Goal: Information Seeking & Learning: Learn about a topic

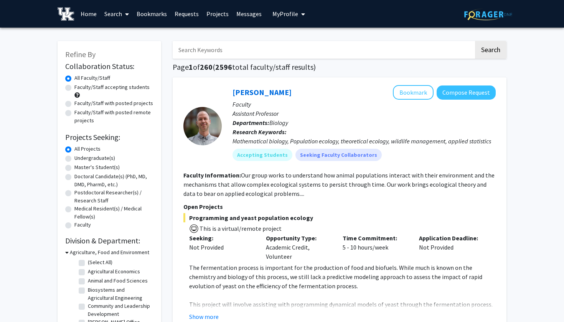
click at [287, 12] on span "My Profile" at bounding box center [285, 14] width 26 height 8
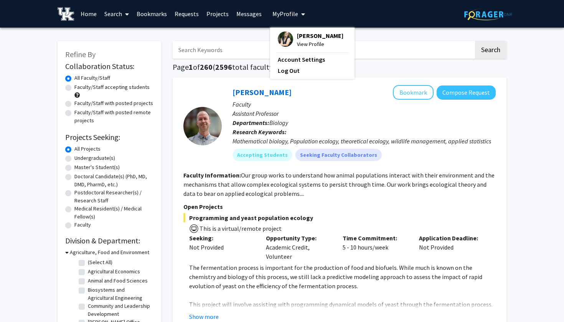
click at [299, 37] on span "[PERSON_NAME]" at bounding box center [320, 35] width 46 height 8
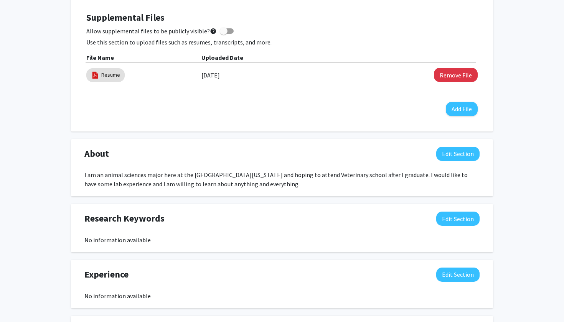
scroll to position [272, 0]
click at [458, 150] on button "Edit Section" at bounding box center [457, 154] width 43 height 14
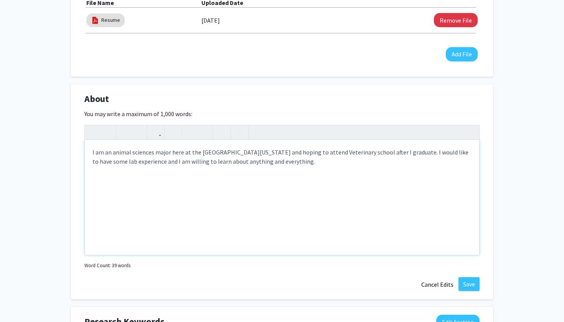
scroll to position [350, 0]
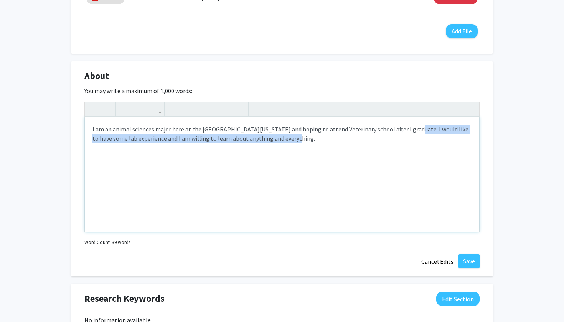
drag, startPoint x: 399, startPoint y: 130, endPoint x: 417, endPoint y: 146, distance: 23.7
click at [417, 146] on div "I am an animal sciences major here at the [GEOGRAPHIC_DATA][US_STATE] and hopin…" at bounding box center [282, 174] width 394 height 115
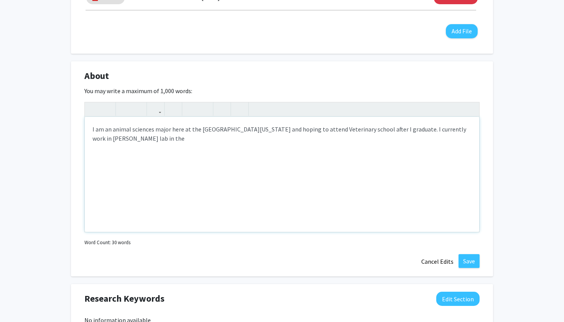
click at [100, 141] on div "I am an animal sciences major here at the [GEOGRAPHIC_DATA][US_STATE] and hopin…" at bounding box center [282, 174] width 394 height 115
click at [123, 160] on div "I am an animal sciences major here at the [GEOGRAPHIC_DATA][US_STATE] and hopin…" at bounding box center [282, 174] width 394 height 115
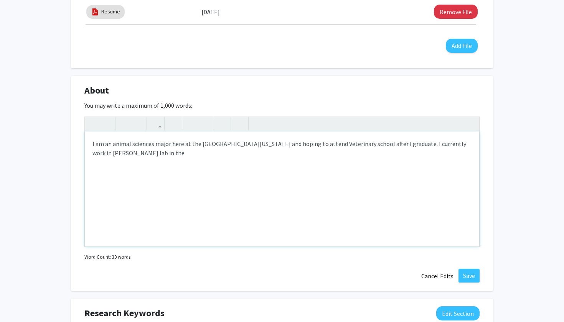
scroll to position [334, 0]
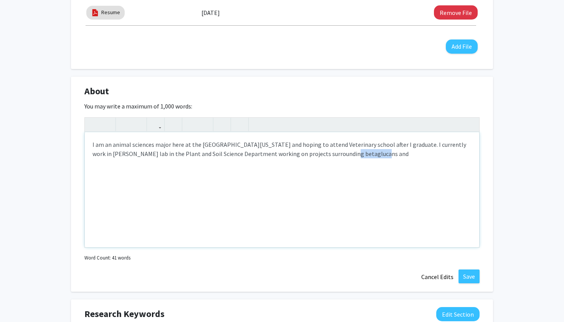
click at [337, 158] on div "I am an animal sciences major here at the [GEOGRAPHIC_DATA][US_STATE] and hopin…" at bounding box center [282, 189] width 394 height 115
click at [337, 154] on div "I am an animal sciences major here at the [GEOGRAPHIC_DATA][US_STATE] and hopin…" at bounding box center [282, 189] width 394 height 115
click at [381, 153] on div "I am an animal sciences major here at the [GEOGRAPHIC_DATA][US_STATE] and hopin…" at bounding box center [282, 189] width 394 height 115
click at [375, 160] on div "I am an animal sciences major here at the [GEOGRAPHIC_DATA][US_STATE] and hopin…" at bounding box center [282, 189] width 394 height 115
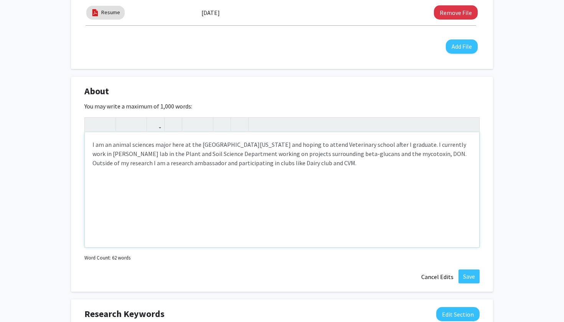
click at [331, 161] on div "I am an animal sciences major here at the [GEOGRAPHIC_DATA][US_STATE] and hopin…" at bounding box center [282, 189] width 394 height 115
drag, startPoint x: 327, startPoint y: 155, endPoint x: 360, endPoint y: 157, distance: 32.7
click at [360, 157] on div "I am an animal sciences major here at the [GEOGRAPHIC_DATA][US_STATE] and hopin…" at bounding box center [282, 189] width 394 height 115
drag, startPoint x: 93, startPoint y: 157, endPoint x: 126, endPoint y: 155, distance: 33.4
click at [126, 155] on div "I am an animal sciences major here at the [GEOGRAPHIC_DATA][US_STATE] and hopin…" at bounding box center [282, 189] width 394 height 115
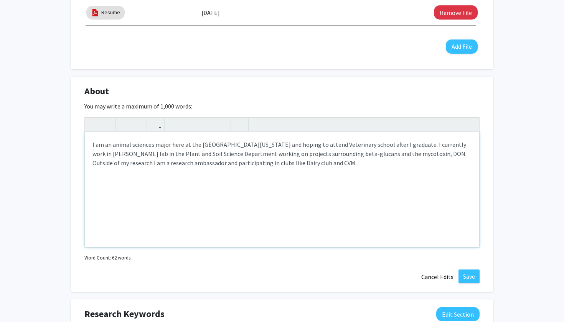
click at [95, 173] on div "I am an animal sciences major here at the [GEOGRAPHIC_DATA][US_STATE] and hopin…" at bounding box center [282, 189] width 394 height 115
click at [116, 145] on div "I am an animal sciences major here at the [GEOGRAPHIC_DATA][US_STATE] and hopin…" at bounding box center [282, 189] width 394 height 115
click at [134, 144] on div "I am an Animal sciences major here at the [GEOGRAPHIC_DATA][US_STATE] and hopin…" at bounding box center [282, 189] width 394 height 115
type textarea "I am an Animal Sciences major here at the [GEOGRAPHIC_DATA][US_STATE] and hopin…"
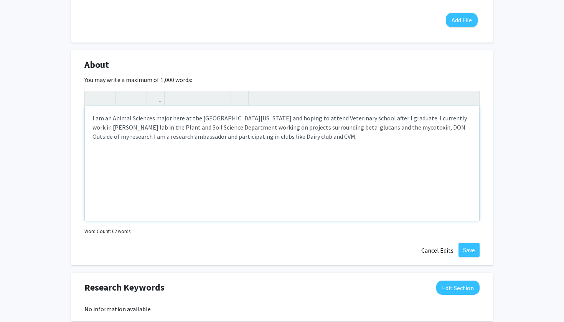
scroll to position [371, 0]
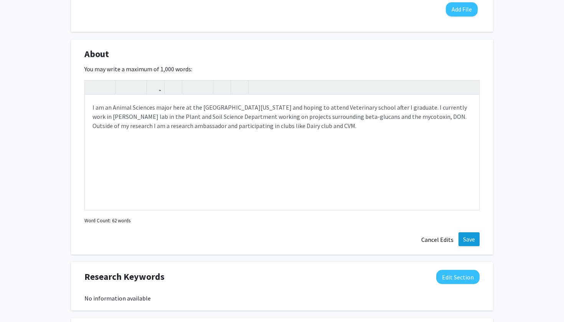
click at [467, 243] on button "Save" at bounding box center [469, 240] width 21 height 14
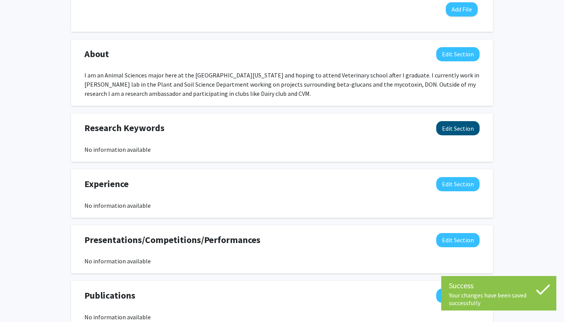
click at [447, 127] on button "Edit Section" at bounding box center [457, 128] width 43 height 14
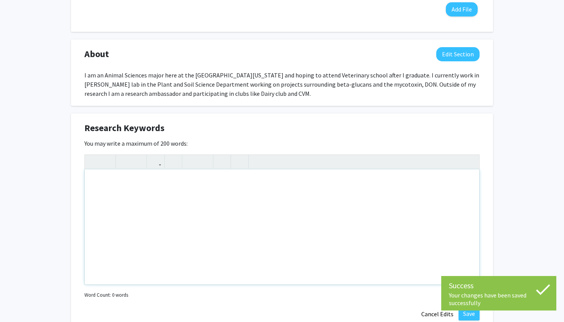
click at [140, 189] on div "Note to users with screen readers: Please deactivate our accessibility plugin f…" at bounding box center [282, 227] width 394 height 115
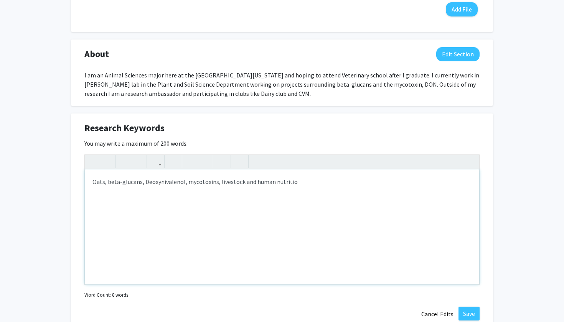
type textarea "<p>Oats, beta-glucans, Deoxynivalenol, mycotoxins, livestock and human nutritio…"
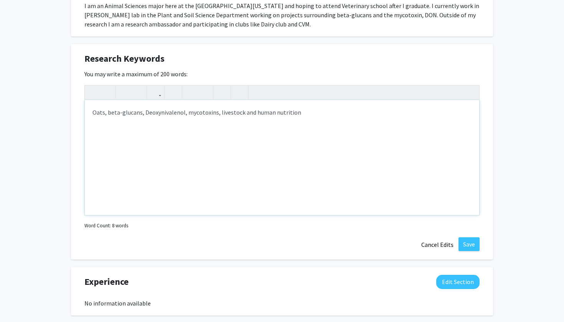
scroll to position [478, 0]
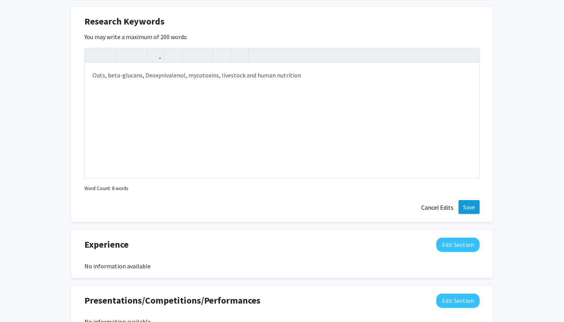
click at [465, 209] on button "Save" at bounding box center [469, 207] width 21 height 14
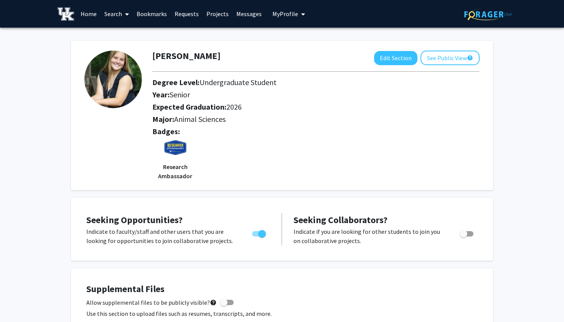
scroll to position [0, 0]
click at [115, 13] on link "Search" at bounding box center [117, 13] width 32 height 27
click at [128, 53] on span "Students" at bounding box center [124, 50] width 47 height 15
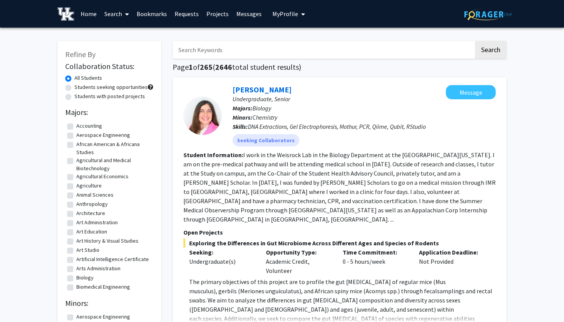
click at [221, 50] on input "Search Keywords" at bounding box center [323, 50] width 301 height 18
type input "[PERSON_NAME]"
click at [488, 47] on button "Search" at bounding box center [490, 50] width 31 height 18
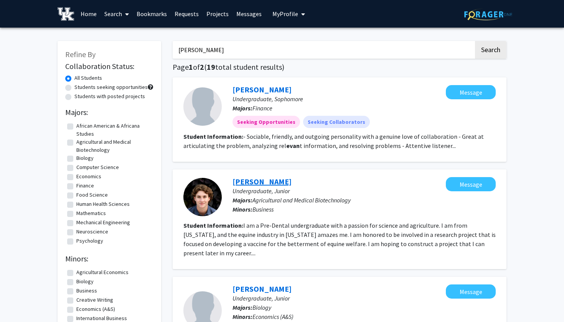
click at [256, 185] on link "[PERSON_NAME]" at bounding box center [262, 182] width 59 height 10
drag, startPoint x: 213, startPoint y: 51, endPoint x: 175, endPoint y: 50, distance: 38.0
click at [175, 50] on input "[PERSON_NAME]" at bounding box center [323, 50] width 301 height 18
type input "K"
type input "[PERSON_NAME]"
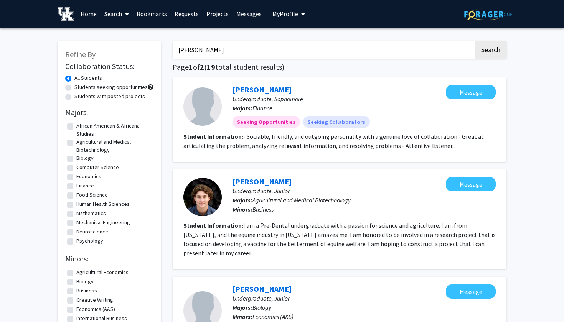
click at [490, 51] on button "Search" at bounding box center [490, 50] width 31 height 18
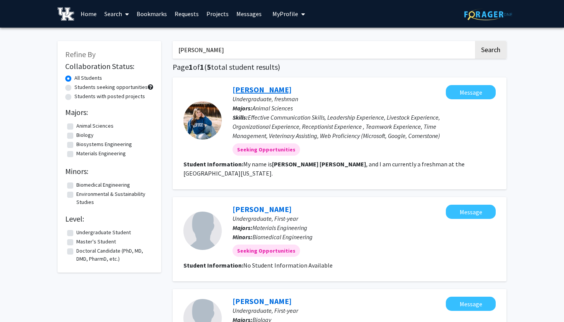
click at [266, 89] on link "[PERSON_NAME]" at bounding box center [262, 90] width 59 height 10
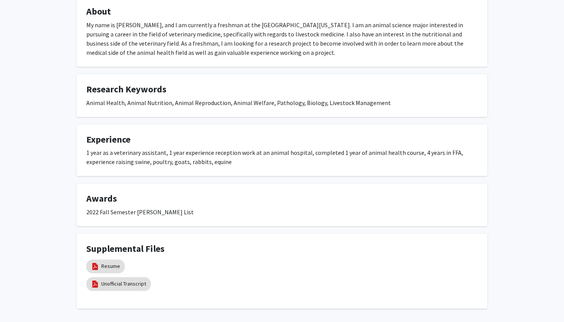
scroll to position [172, 0]
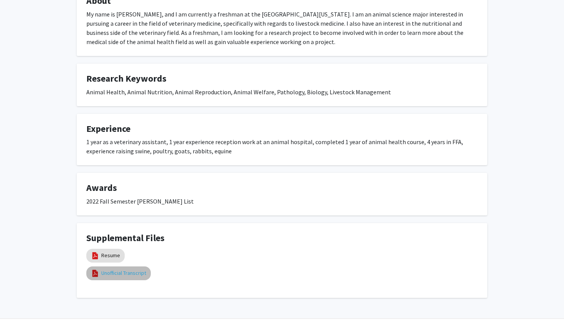
click at [106, 271] on link "Unofficial Transcript" at bounding box center [123, 273] width 45 height 8
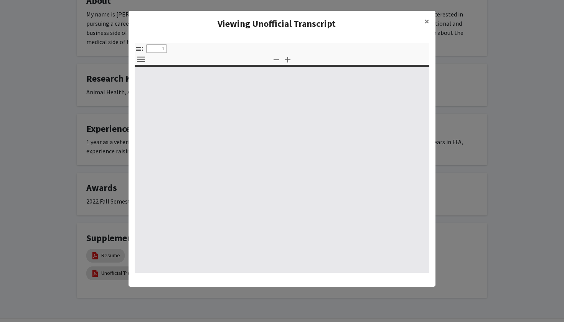
select select "custom"
type input "0"
select select "custom"
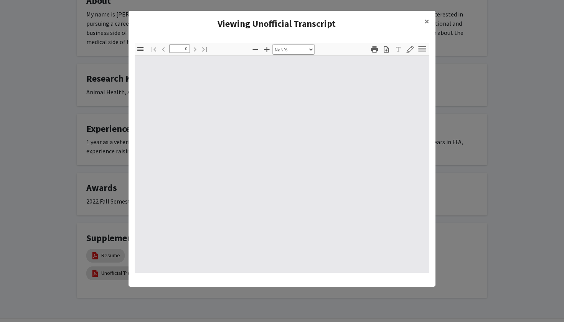
type input "1"
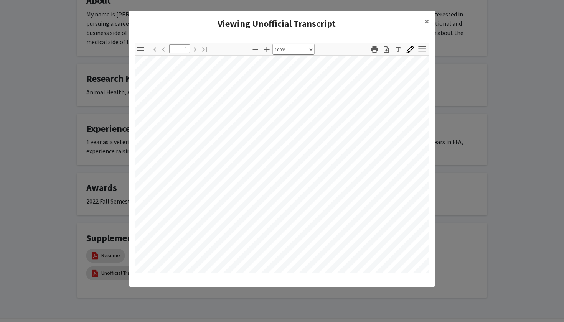
scroll to position [71, 6]
select select "custom"
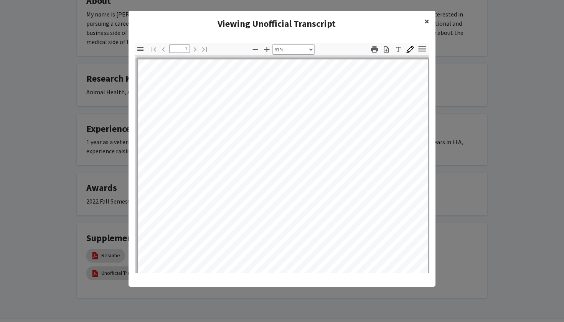
scroll to position [0, 0]
click at [424, 21] on span "×" at bounding box center [426, 21] width 5 height 12
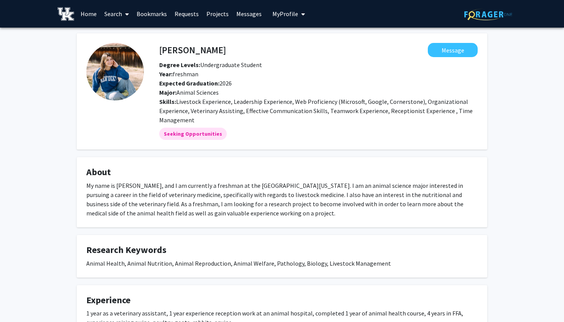
click at [89, 14] on link "Home" at bounding box center [89, 13] width 24 height 27
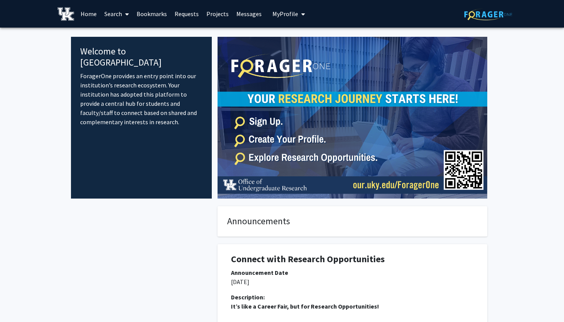
click at [275, 16] on span "My Profile" at bounding box center [285, 14] width 26 height 8
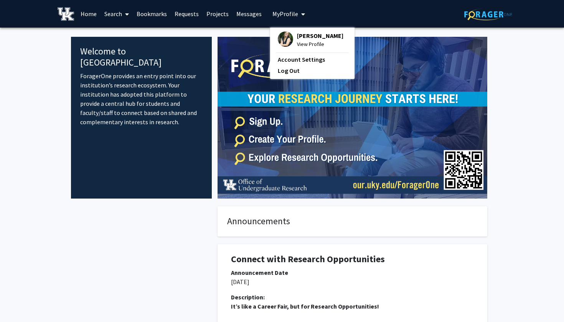
click at [306, 37] on span "[PERSON_NAME]" at bounding box center [320, 35] width 46 height 8
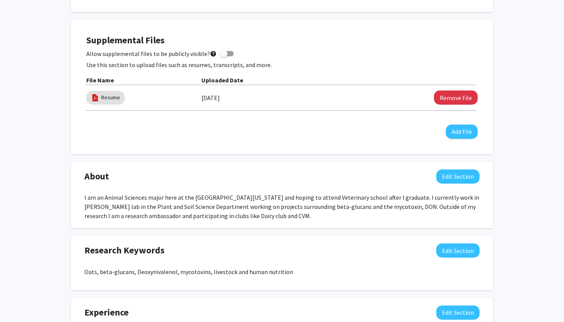
scroll to position [387, 0]
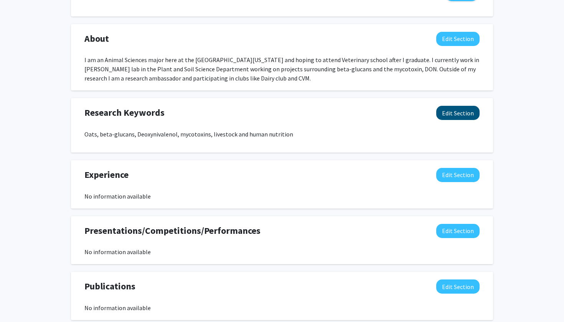
click at [464, 113] on button "Edit Section" at bounding box center [457, 113] width 43 height 14
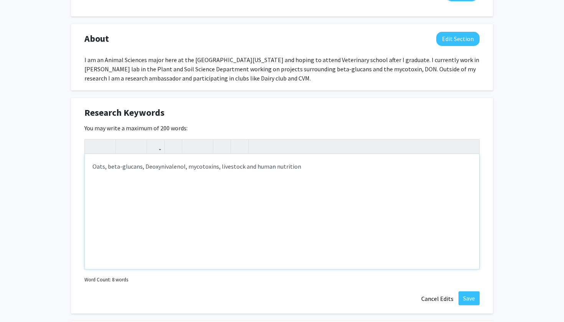
click at [239, 168] on p "Oats, beta-glucans, Deoxynivalenol, mycotoxins, livestock and human nutrition" at bounding box center [281, 166] width 379 height 9
type textarea "<p>Oats, beta-glucans, Deoxynivalenol, mycotoxins, livestock nutrition and huma…"
click at [467, 297] on button "Save" at bounding box center [469, 299] width 21 height 14
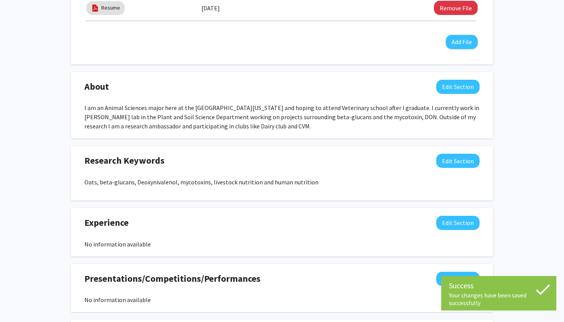
scroll to position [317, 0]
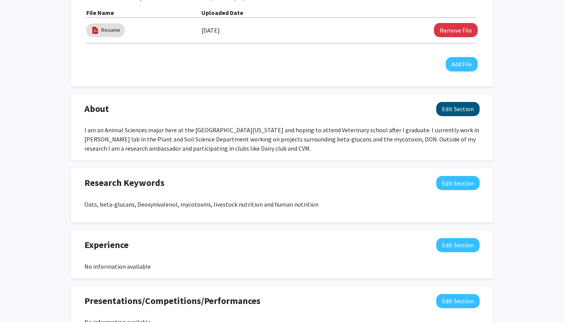
click at [457, 107] on button "Edit Section" at bounding box center [457, 109] width 43 height 14
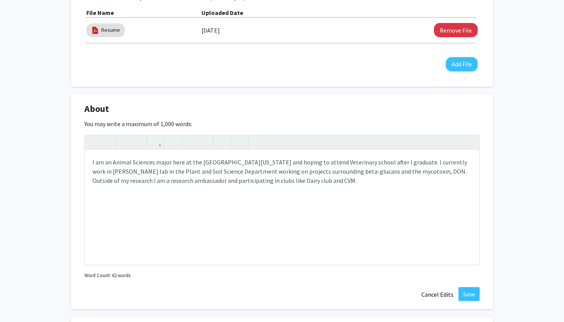
scroll to position [402, 0]
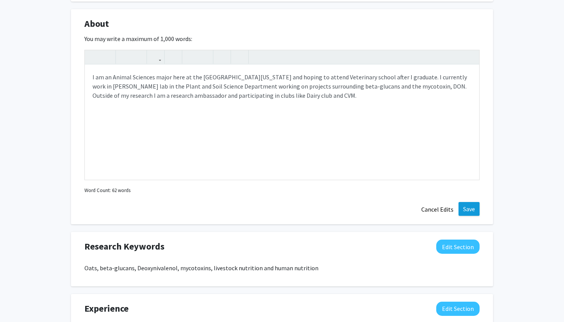
click at [474, 211] on button "Save" at bounding box center [469, 209] width 21 height 14
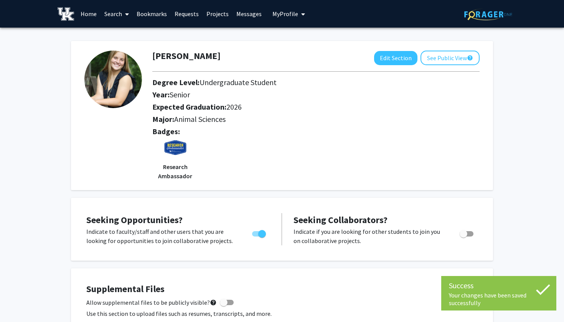
scroll to position [0, 0]
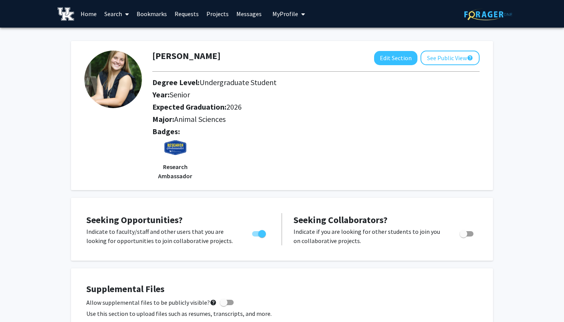
click at [119, 14] on link "Search" at bounding box center [117, 13] width 32 height 27
click at [125, 51] on span "Students" at bounding box center [124, 50] width 47 height 15
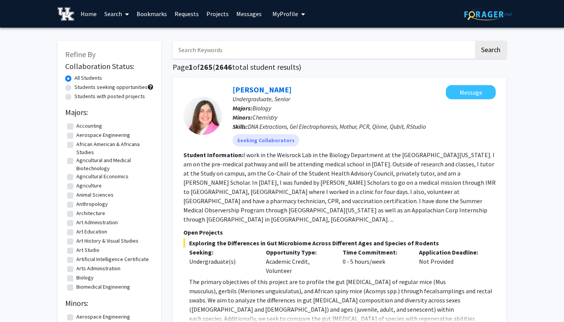
click at [218, 51] on input "Search Keywords" at bounding box center [323, 50] width 301 height 18
type input "[PERSON_NAME]"
click at [490, 51] on button "Search" at bounding box center [490, 50] width 31 height 18
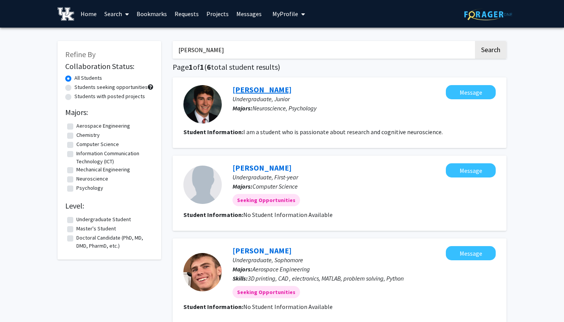
click at [249, 92] on link "[PERSON_NAME]" at bounding box center [262, 90] width 59 height 10
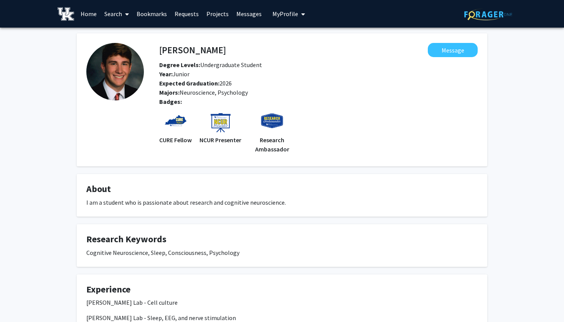
click at [86, 12] on link "Home" at bounding box center [89, 13] width 24 height 27
